Goal: Transaction & Acquisition: Purchase product/service

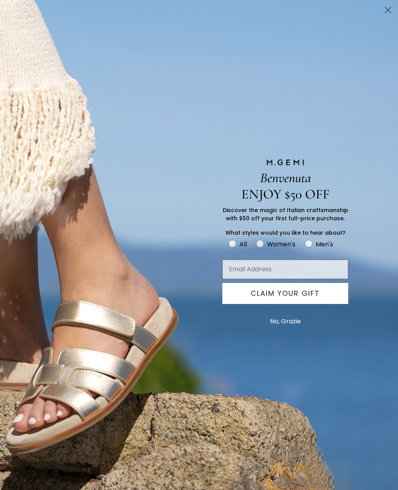
scroll to position [1, 0]
click at [389, 13] on circle "Close dialog" at bounding box center [388, 9] width 13 height 13
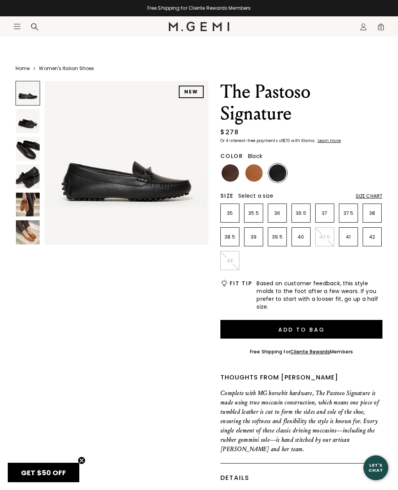
click at [252, 172] on img at bounding box center [253, 172] width 17 height 17
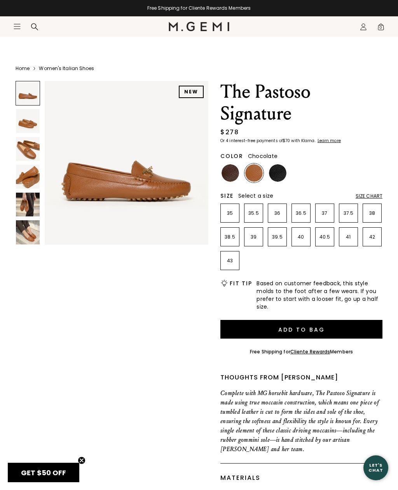
click at [232, 176] on img at bounding box center [230, 172] width 17 height 17
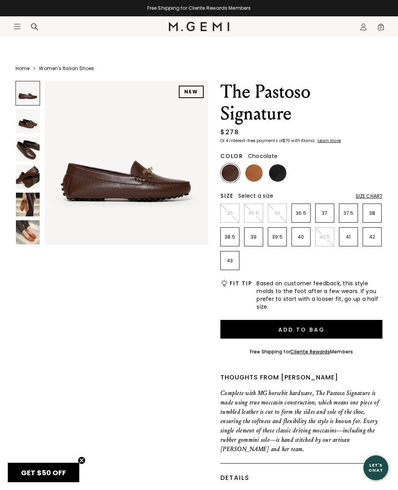
click at [16, 30] on icon "Icons/20x20/hamburger@2x" at bounding box center [17, 27] width 8 height 8
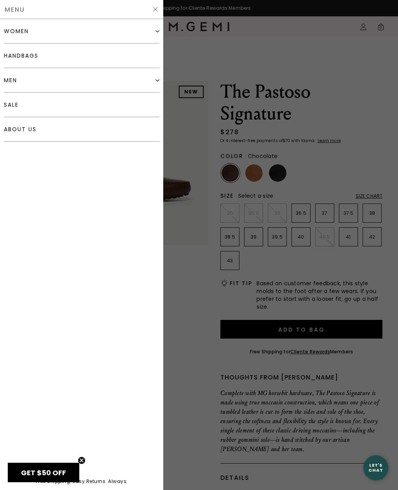
click at [49, 33] on div "women" at bounding box center [82, 31] width 156 height 24
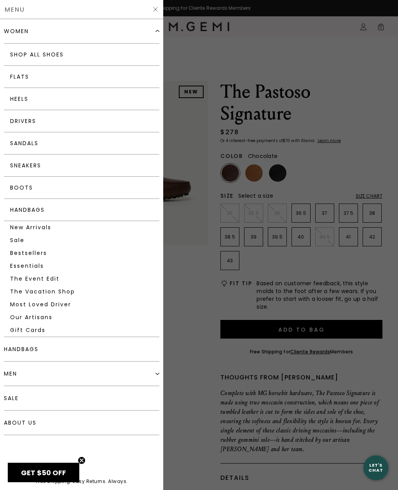
click at [48, 170] on link "Sneakers" at bounding box center [82, 165] width 156 height 22
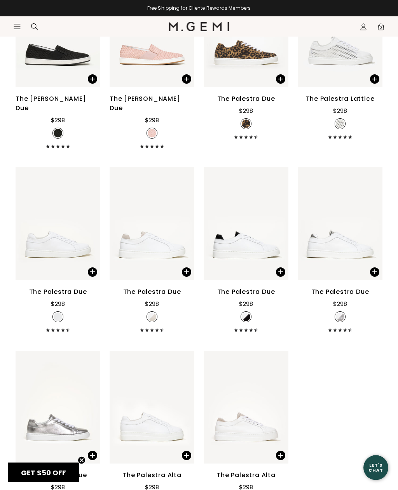
scroll to position [556, 0]
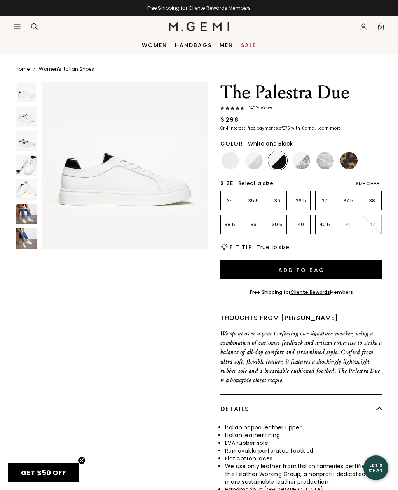
click at [30, 240] on img at bounding box center [26, 238] width 21 height 21
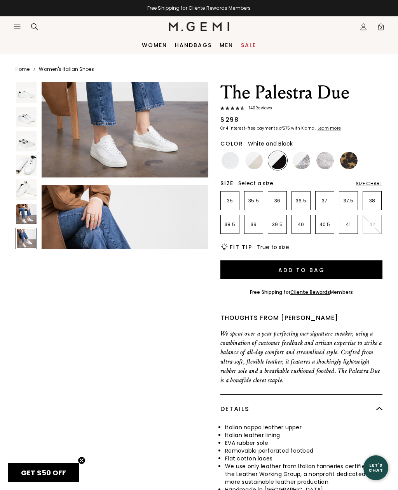
scroll to position [1049, 0]
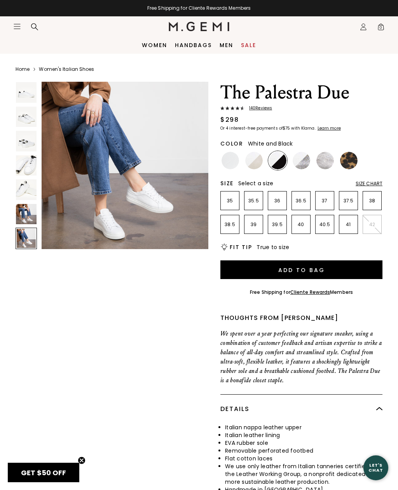
click at [263, 110] on span "140 Review s" at bounding box center [259, 108] width 28 height 5
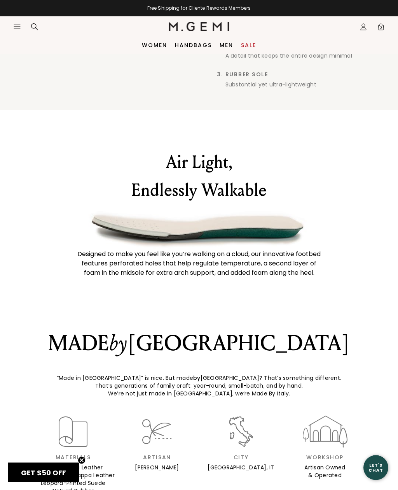
scroll to position [617, 0]
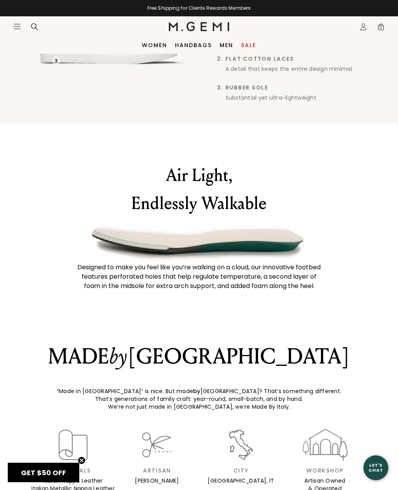
click at [247, 45] on link "Sale" at bounding box center [248, 45] width 15 height 6
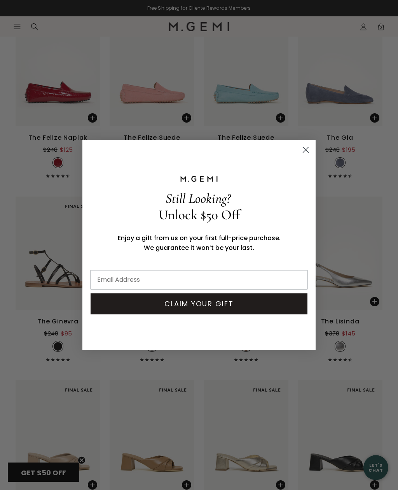
scroll to position [4100, 0]
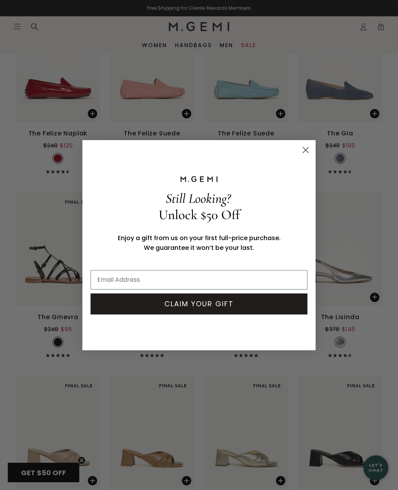
click at [313, 152] on form "Still Looking? Unlock $50 Off Enjoy a gift from us on your first full-price pur…" at bounding box center [198, 245] width 233 height 210
click at [307, 156] on circle "Close dialog" at bounding box center [305, 149] width 13 height 13
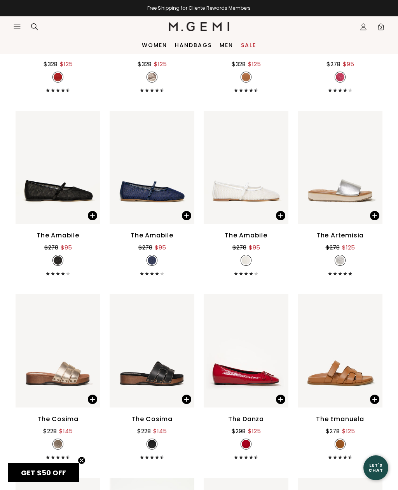
scroll to position [3264, 0]
